Goal: Task Accomplishment & Management: Complete application form

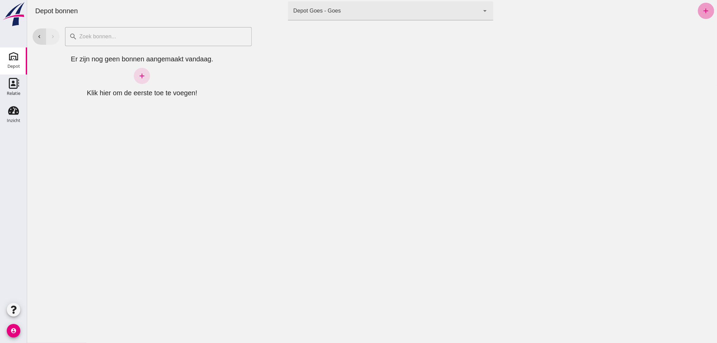
click at [702, 8] on icon "add" at bounding box center [706, 11] width 8 height 8
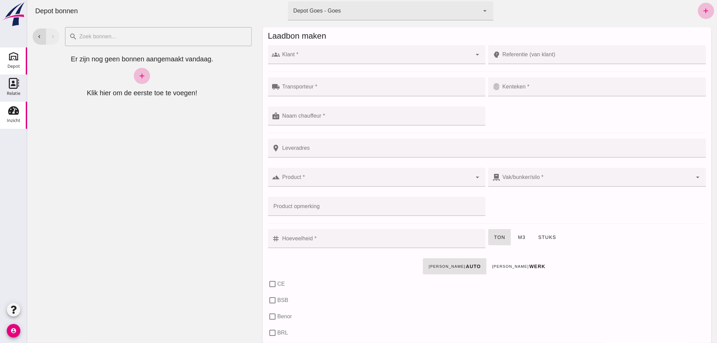
click at [15, 109] on icon "Inzicht" at bounding box center [13, 110] width 11 height 11
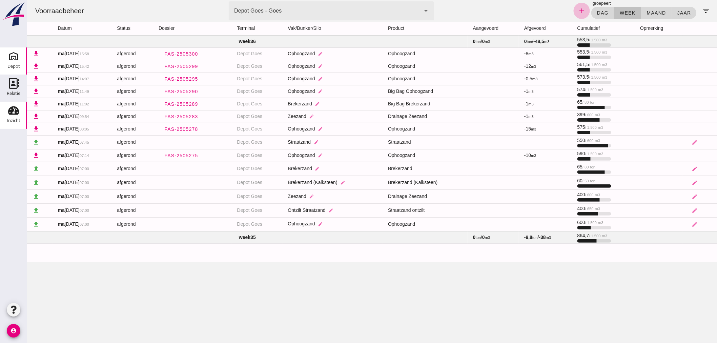
click at [17, 60] on use at bounding box center [13, 56] width 11 height 11
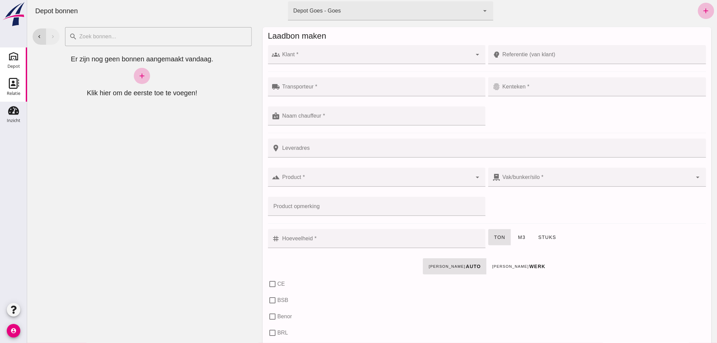
click at [14, 85] on use at bounding box center [14, 83] width 10 height 11
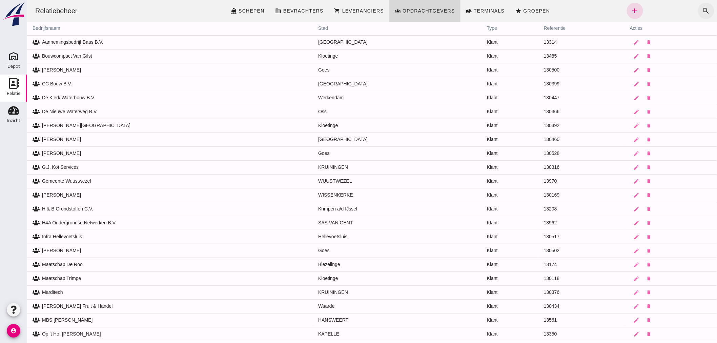
click at [702, 8] on icon "search" at bounding box center [706, 11] width 8 height 8
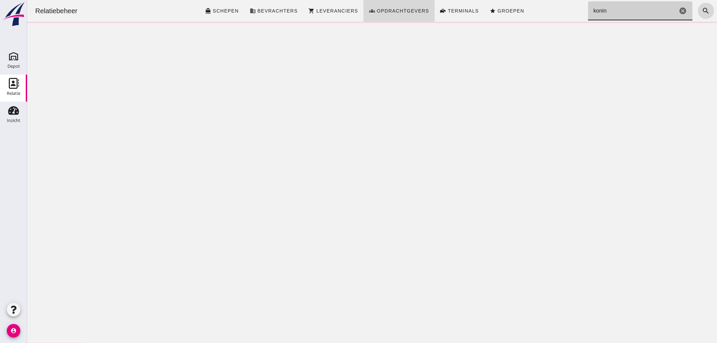
type input "koning"
click icon "cancel"
type input "a de koning"
click icon "cancel"
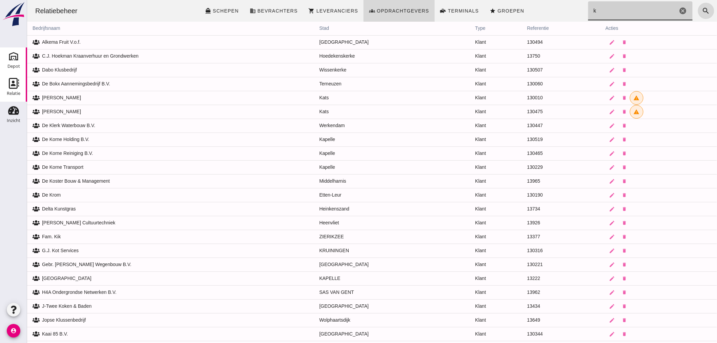
type input "k"
click at [15, 56] on icon "Depot" at bounding box center [13, 56] width 11 height 11
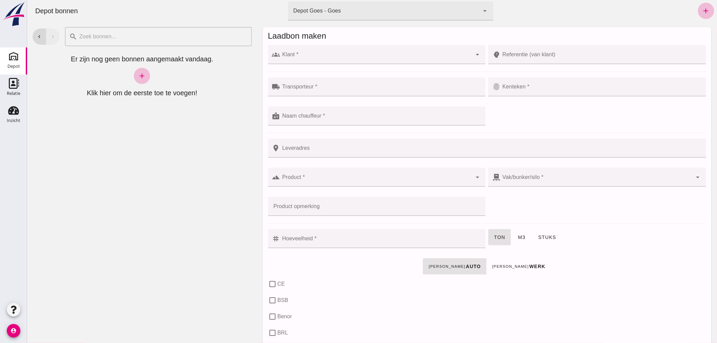
drag, startPoint x: 393, startPoint y: 62, endPoint x: 393, endPoint y: 57, distance: 5.4
click div
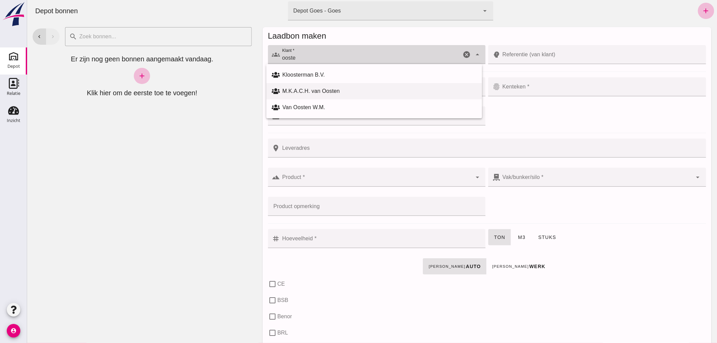
click at [340, 93] on div "M.K.A.C.H. van Oosten" at bounding box center [379, 91] width 194 height 8
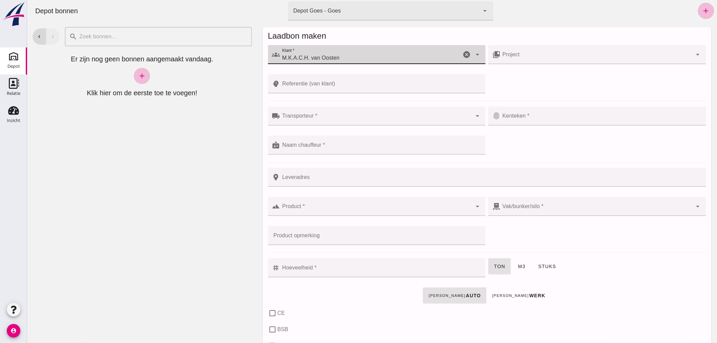
type input "M.K.A.C.H. van Oosten"
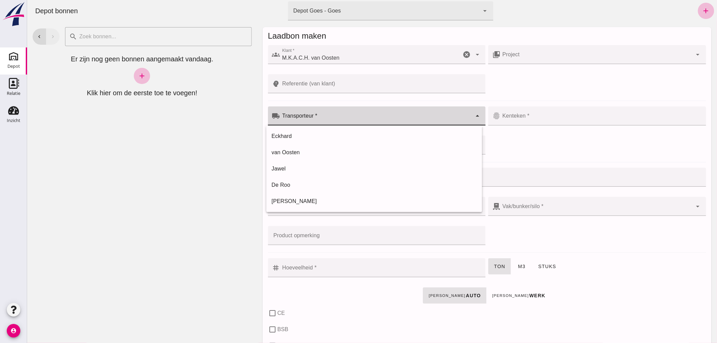
click input "Transporteur *"
click div "Eckhard"
type input "Eckhard"
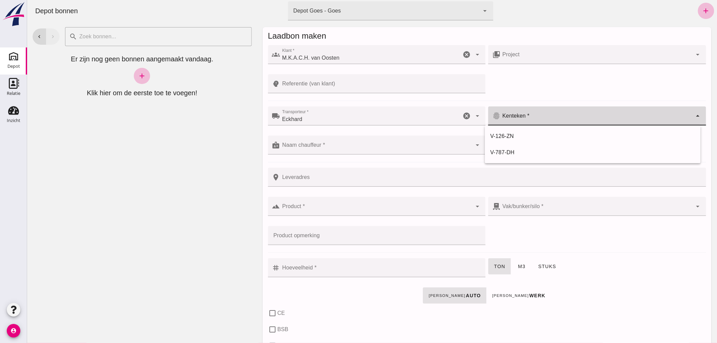
click div
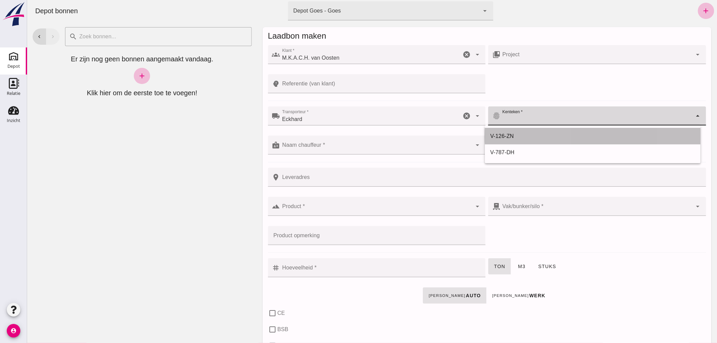
click at [519, 134] on div "V-126-ZN" at bounding box center [592, 136] width 205 height 8
type input "V-126-ZN"
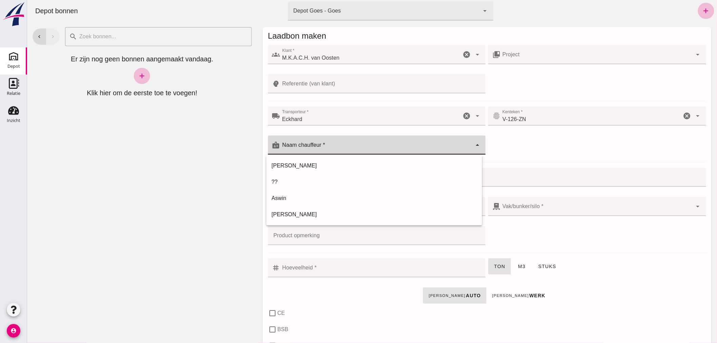
click input "Naam chauffeur *"
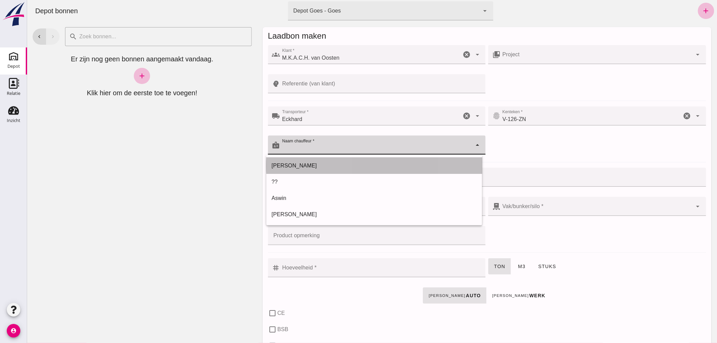
click at [321, 167] on div "[PERSON_NAME]" at bounding box center [374, 166] width 205 height 8
type input "[PERSON_NAME]"
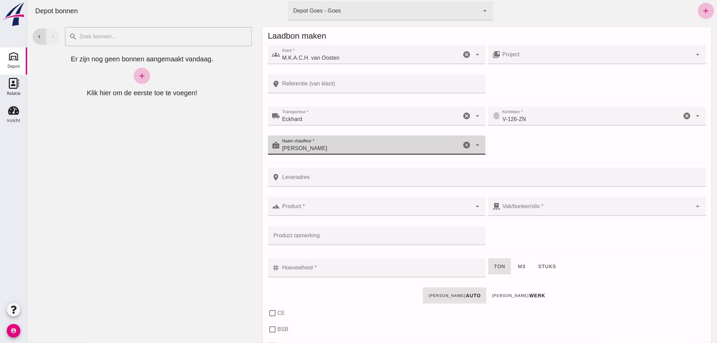
click input "Product *"
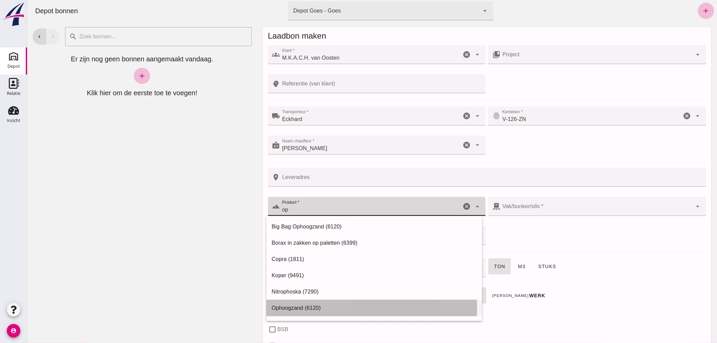
drag, startPoint x: 303, startPoint y: 303, endPoint x: 313, endPoint y: 295, distance: 12.5
click div "Ophoogzand (6120)"
type input "Ophoogzand (6120)"
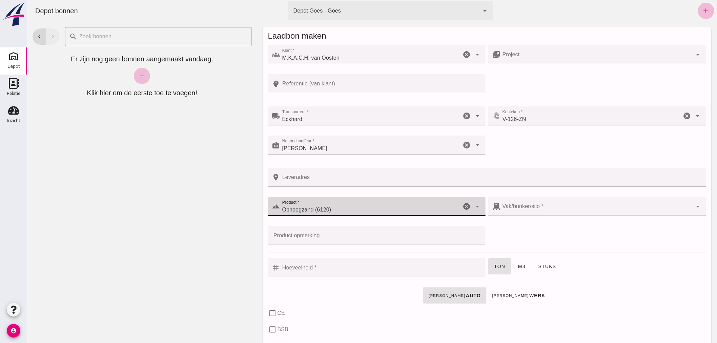
type input "38"
checkbox input "true"
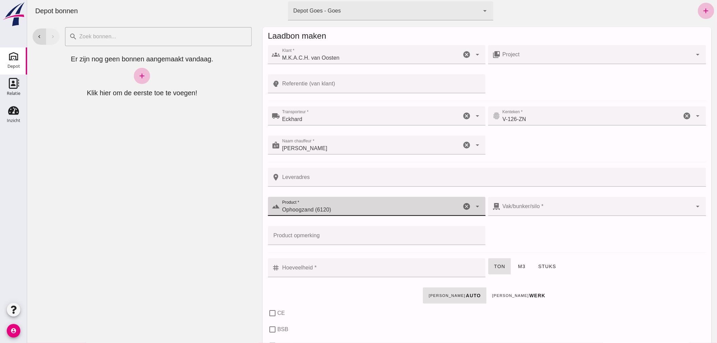
checkbox input "true"
type input "40"
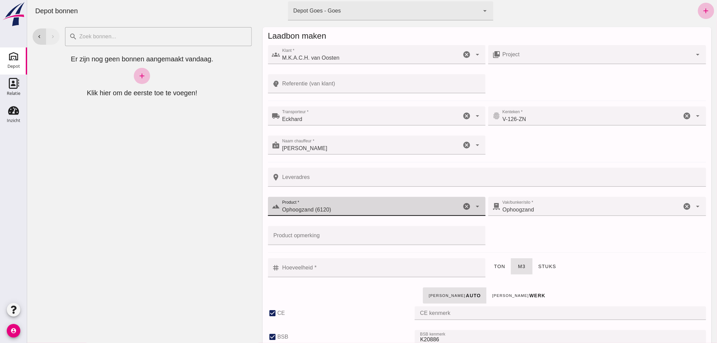
type input "Ophoogzand (6120)"
click input "Hoeveelheid *"
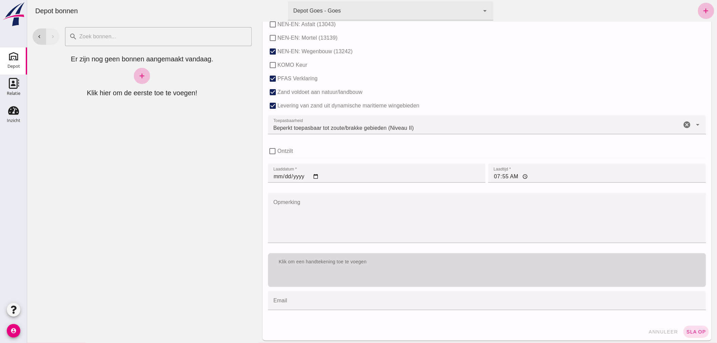
scroll to position [414, 0]
type input "0.5"
click at [394, 260] on div "Klik om een handtekening toe te voegen" at bounding box center [486, 261] width 427 height 7
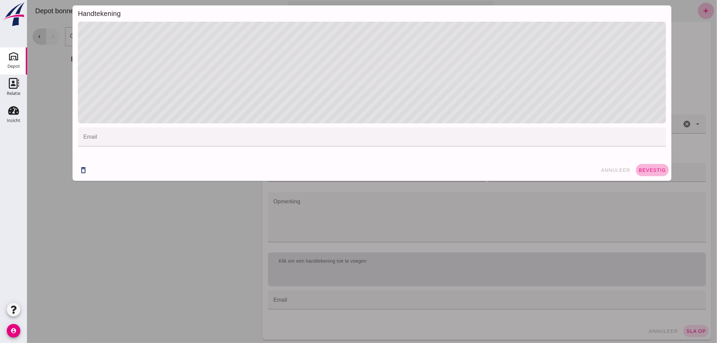
click span "bevestig"
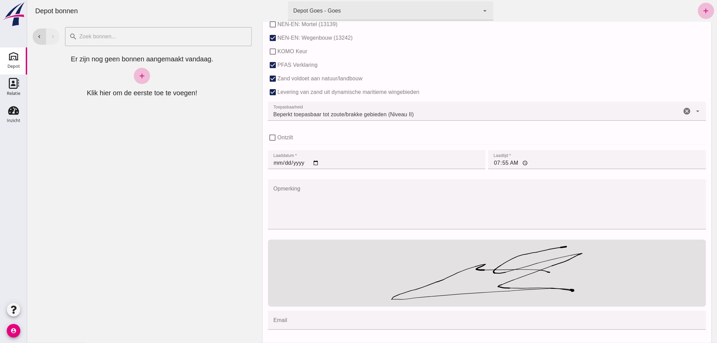
scroll to position [449, 0]
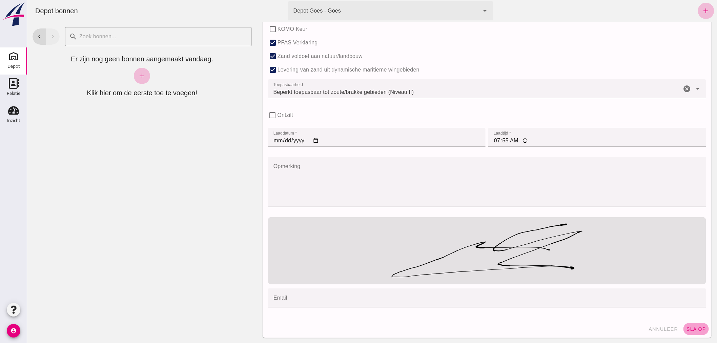
click span "sla op"
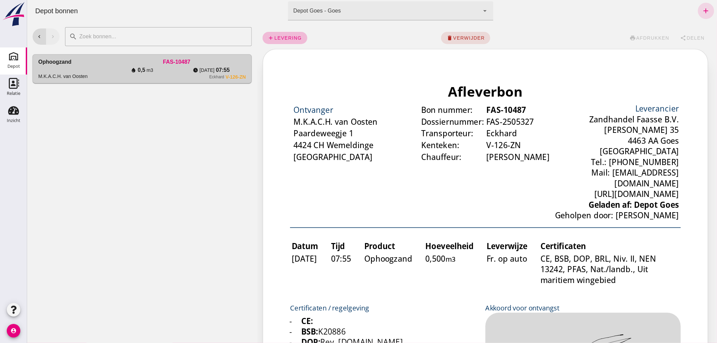
scroll to position [0, 0]
